Goal: Task Accomplishment & Management: Manage account settings

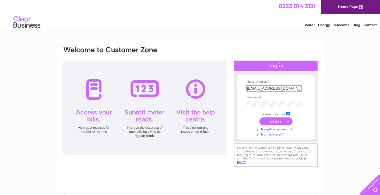
type input "info@framedforyou.co.uk"
click at [276, 121] on input "submit" at bounding box center [275, 121] width 33 height 8
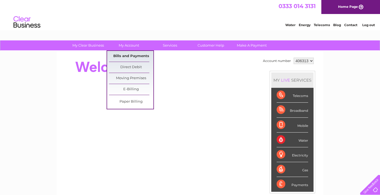
click at [139, 55] on link "Bills and Payments" at bounding box center [131, 56] width 44 height 11
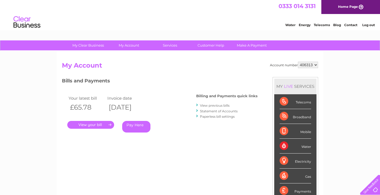
click at [109, 124] on link "." at bounding box center [90, 125] width 47 height 8
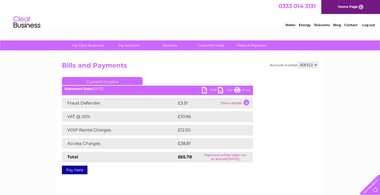
click at [205, 90] on link "PDF" at bounding box center [210, 91] width 16 height 8
